Goal: Find specific page/section

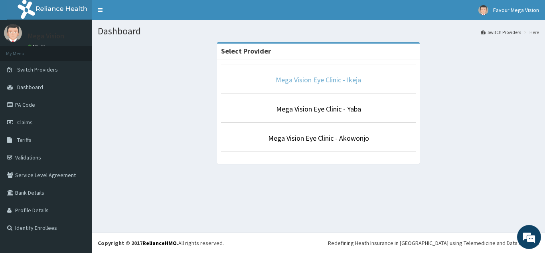
click at [313, 82] on link "Mega Vision Eye Clinic - Ikeja" at bounding box center [318, 79] width 85 height 9
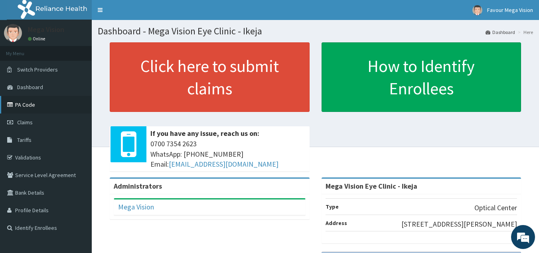
click at [20, 100] on link "PA Code" at bounding box center [46, 105] width 92 height 18
